Goal: Task Accomplishment & Management: Manage account settings

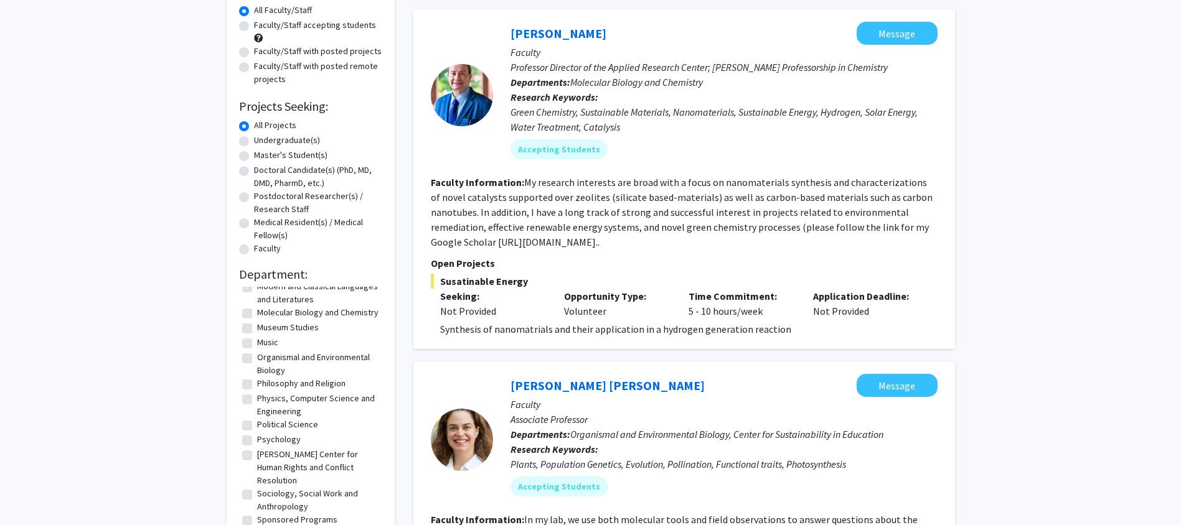
scroll to position [124, 0]
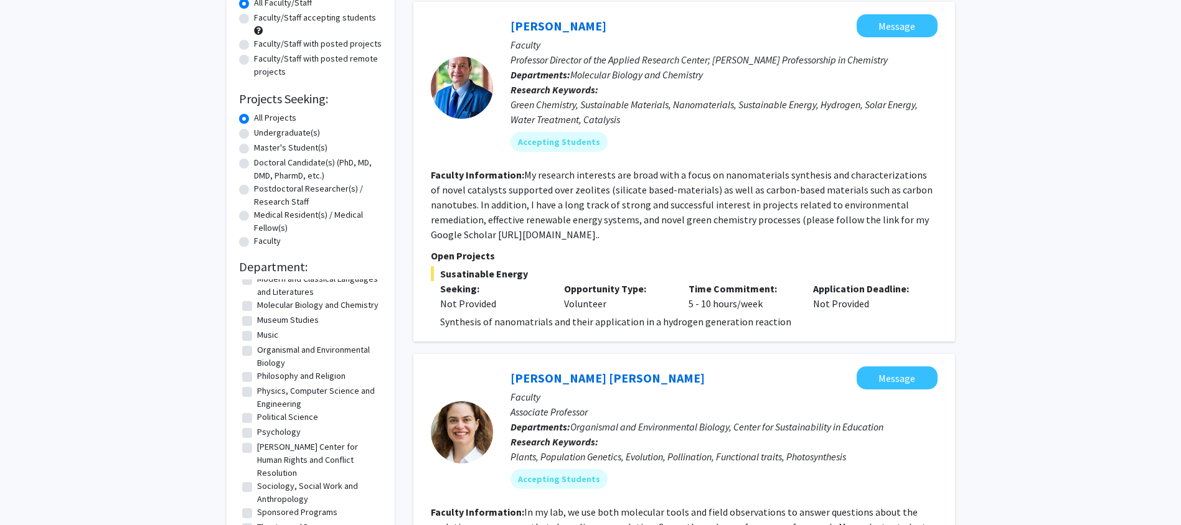
drag, startPoint x: 250, startPoint y: 413, endPoint x: 256, endPoint y: 418, distance: 8.4
click at [257, 426] on label "Psychology" at bounding box center [279, 432] width 44 height 13
click at [257, 426] on input "Psychology" at bounding box center [261, 430] width 8 height 8
checkbox input "true"
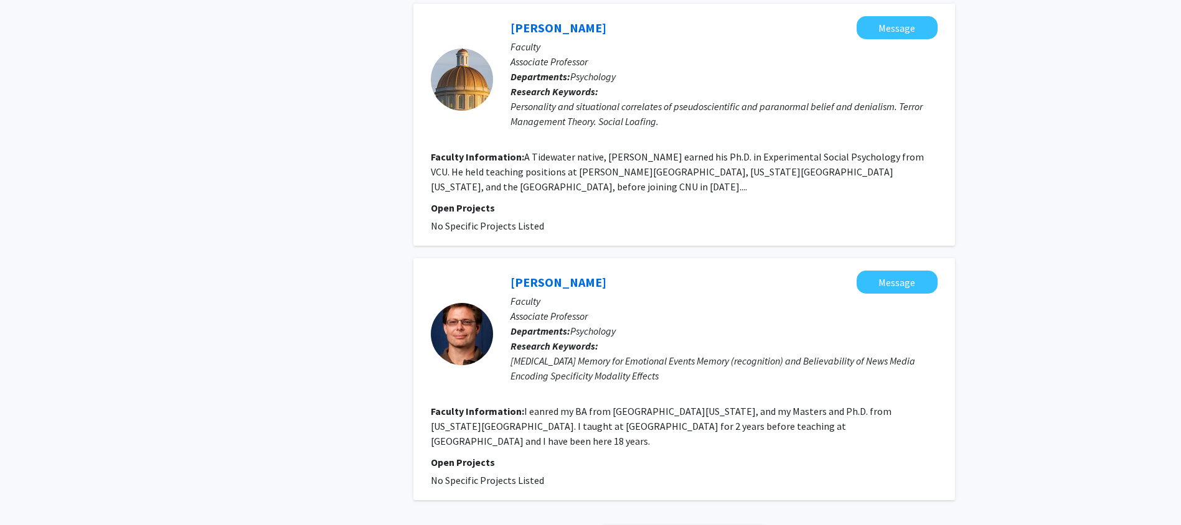
scroll to position [2568, 0]
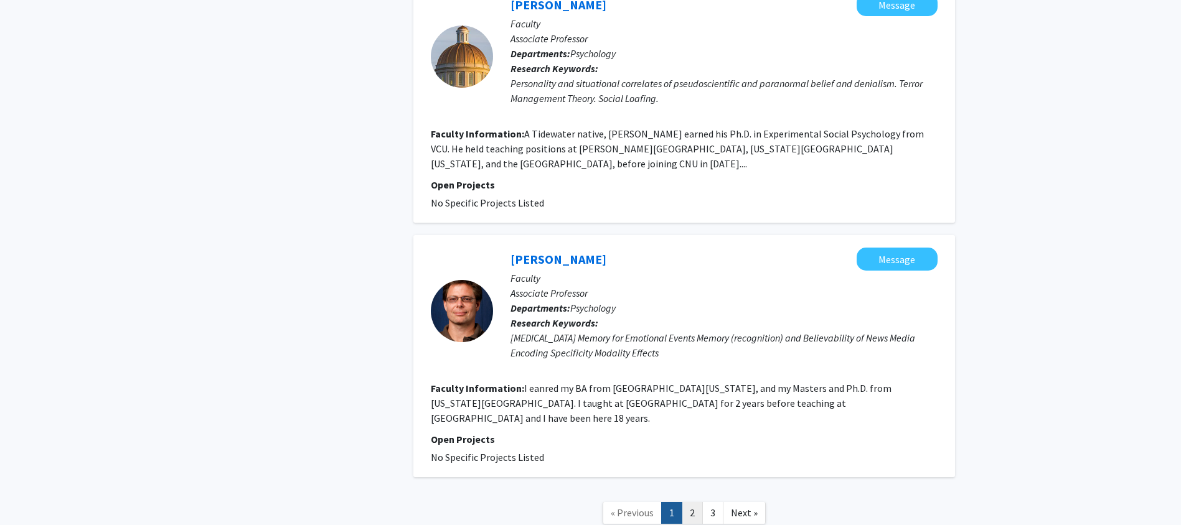
click at [698, 502] on link "2" at bounding box center [692, 513] width 21 height 22
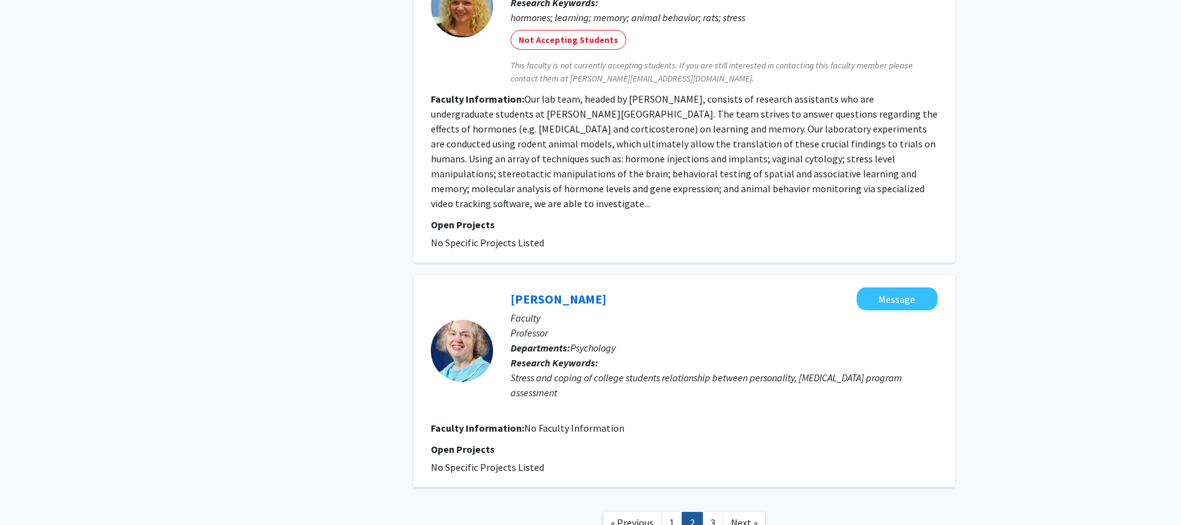
scroll to position [2140, 0]
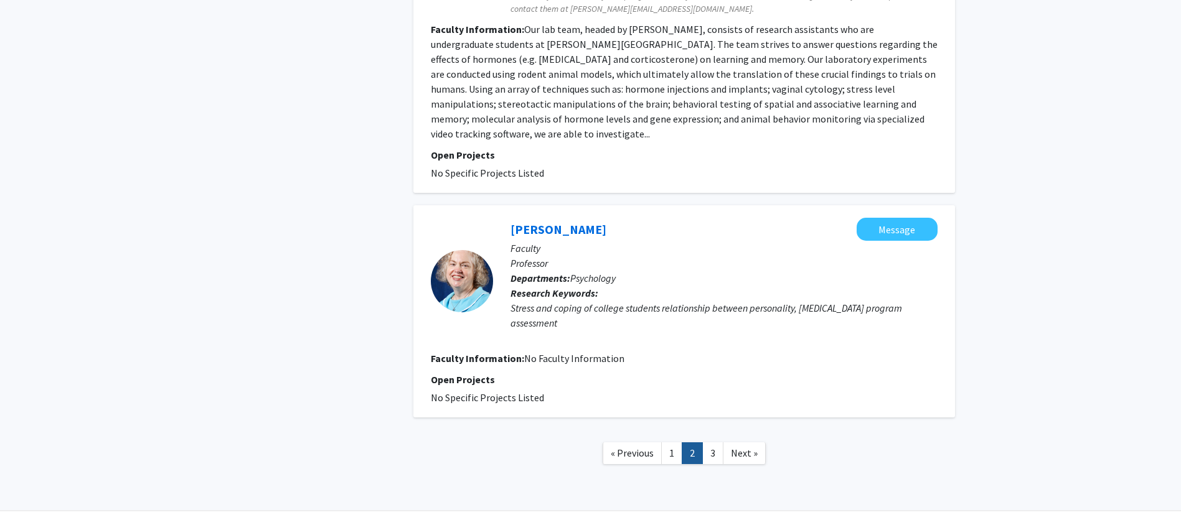
click at [712, 443] on link "3" at bounding box center [712, 454] width 21 height 22
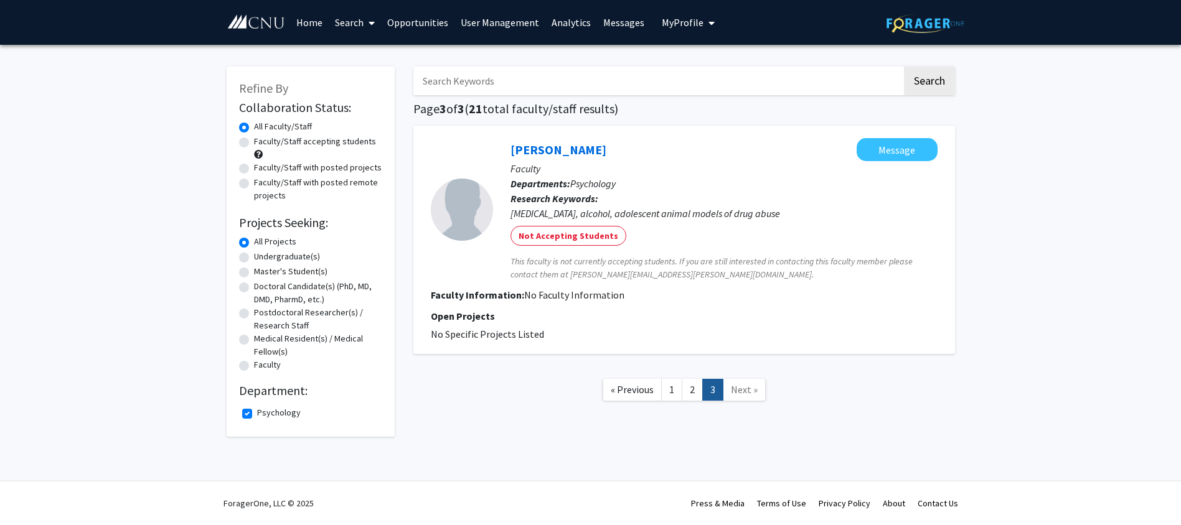
drag, startPoint x: 498, startPoint y: 25, endPoint x: 518, endPoint y: 34, distance: 22.0
click at [497, 25] on link "User Management" at bounding box center [499, 23] width 91 height 44
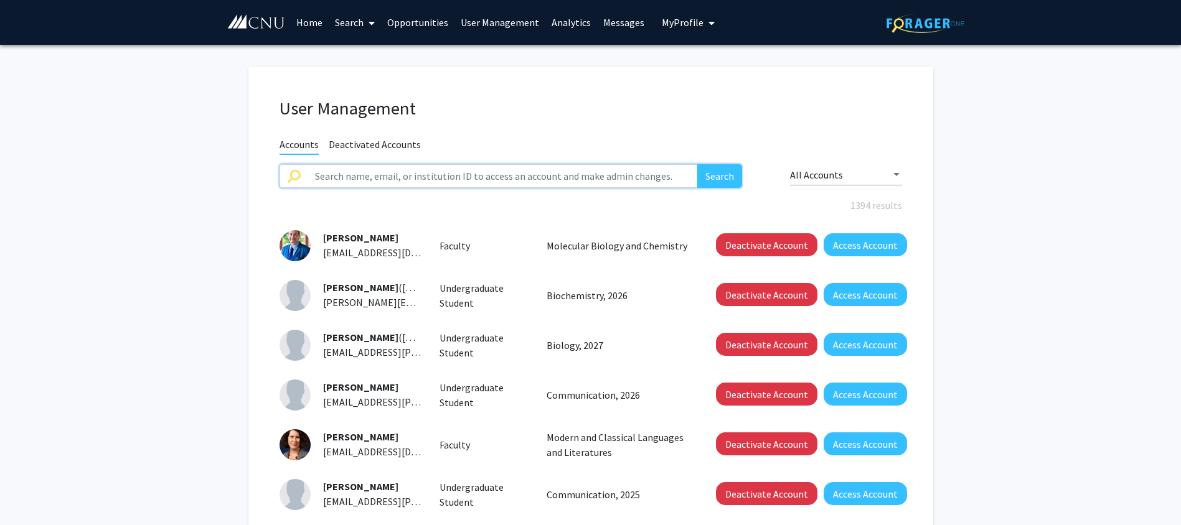
click at [448, 172] on input "text" at bounding box center [503, 176] width 390 height 24
click at [697, 164] on button "Search" at bounding box center [719, 176] width 45 height 24
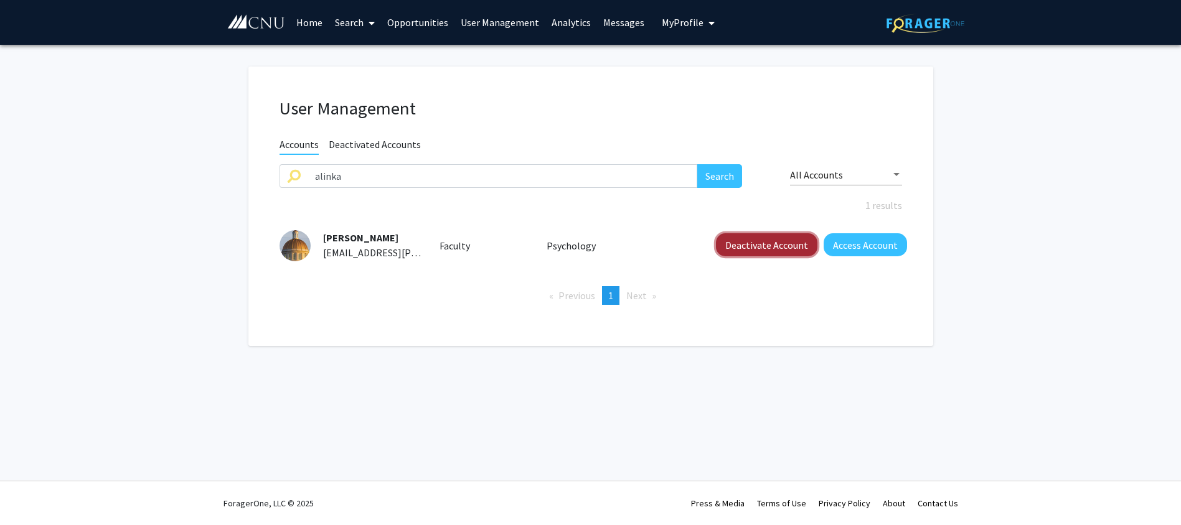
click at [755, 240] on button "Deactivate Account" at bounding box center [766, 244] width 101 height 23
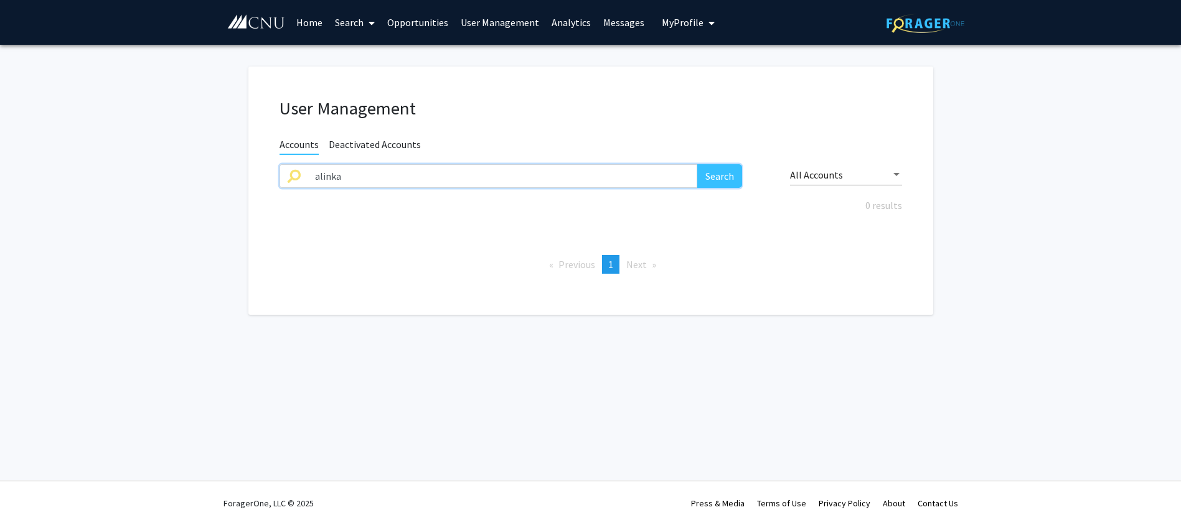
drag, startPoint x: 383, startPoint y: 182, endPoint x: 302, endPoint y: 179, distance: 81.6
click at [308, 179] on input "alinka" at bounding box center [503, 176] width 390 height 24
type input "[PERSON_NAME]"
click at [697, 164] on button "Search" at bounding box center [719, 176] width 45 height 24
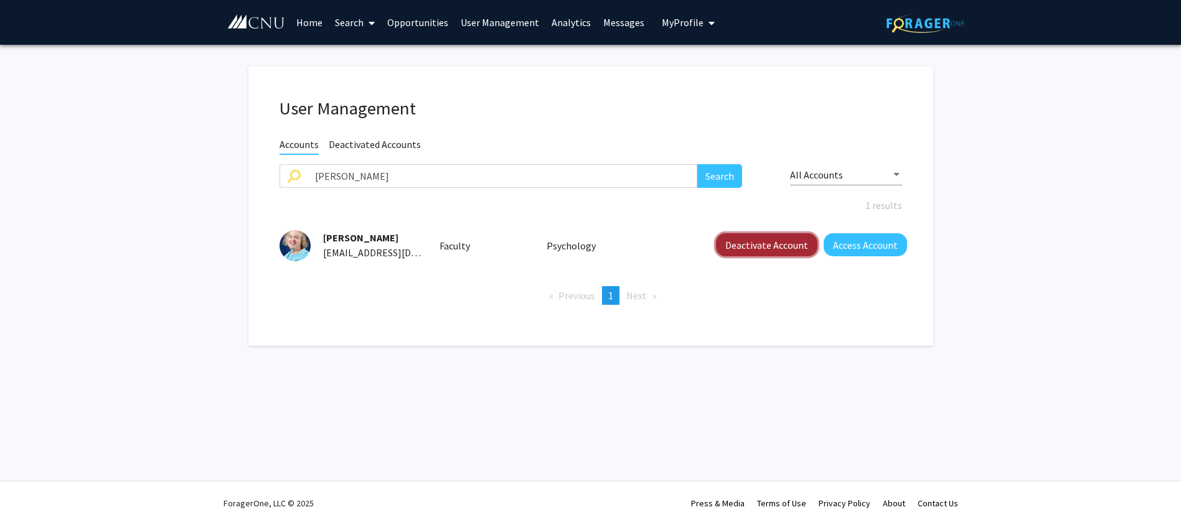
click at [779, 237] on button "Deactivate Account" at bounding box center [766, 244] width 101 height 23
